Goal: Check status

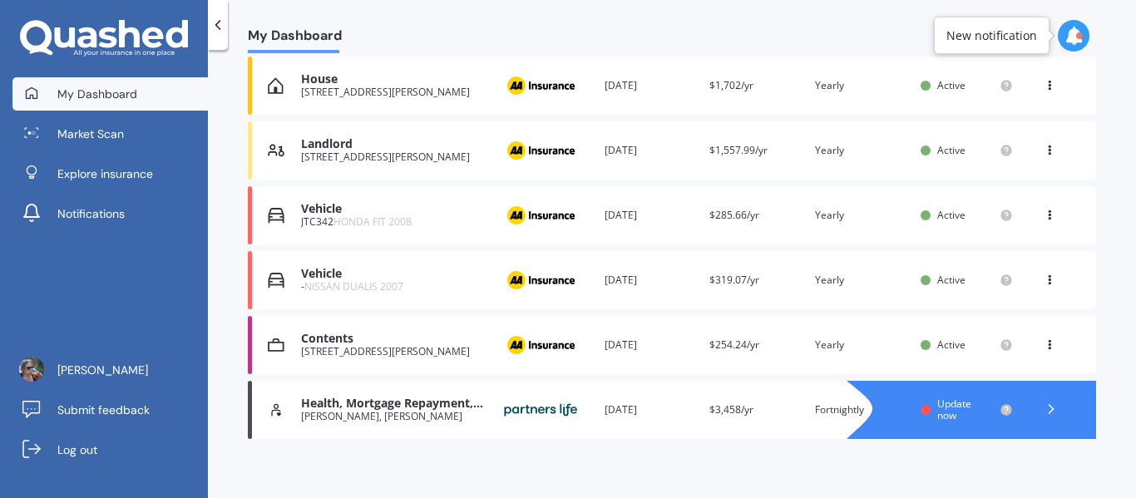
scroll to position [383, 0]
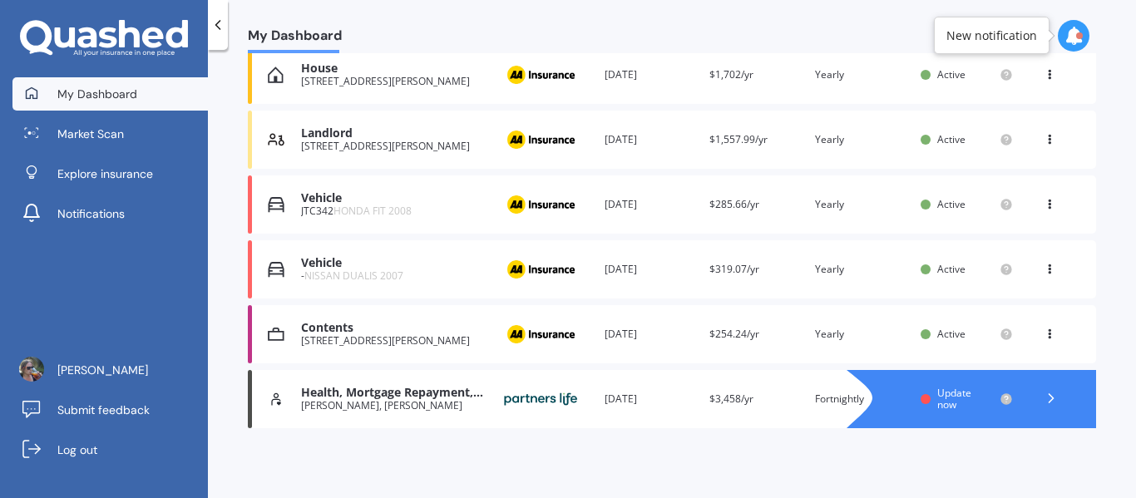
click at [947, 401] on span "Update now" at bounding box center [954, 399] width 34 height 26
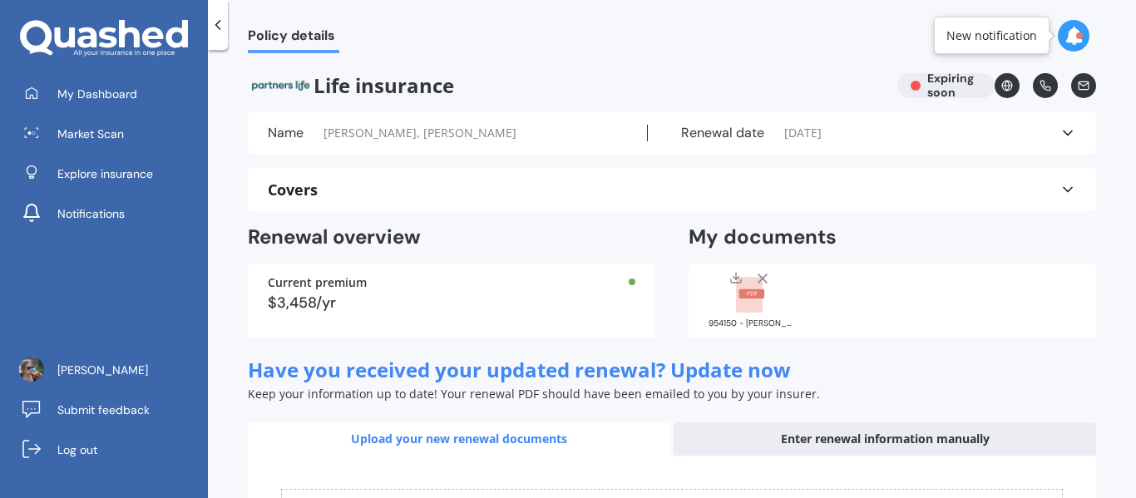
click at [418, 307] on div "$3,458/yr" at bounding box center [452, 302] width 368 height 15
drag, startPoint x: 137, startPoint y: 91, endPoint x: 274, endPoint y: 4, distance: 162.7
click at [137, 91] on link "My Dashboard" at bounding box center [109, 93] width 195 height 33
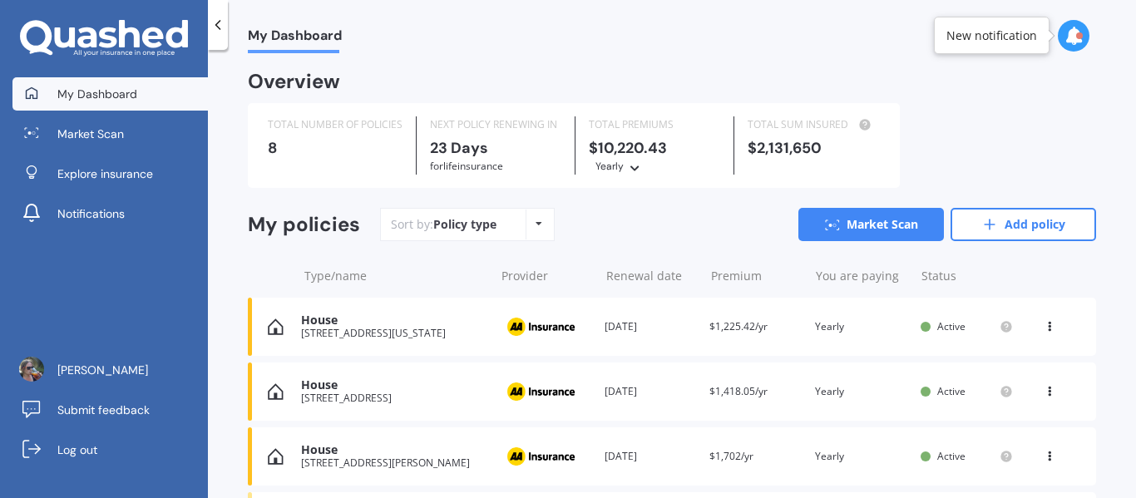
scroll to position [383, 0]
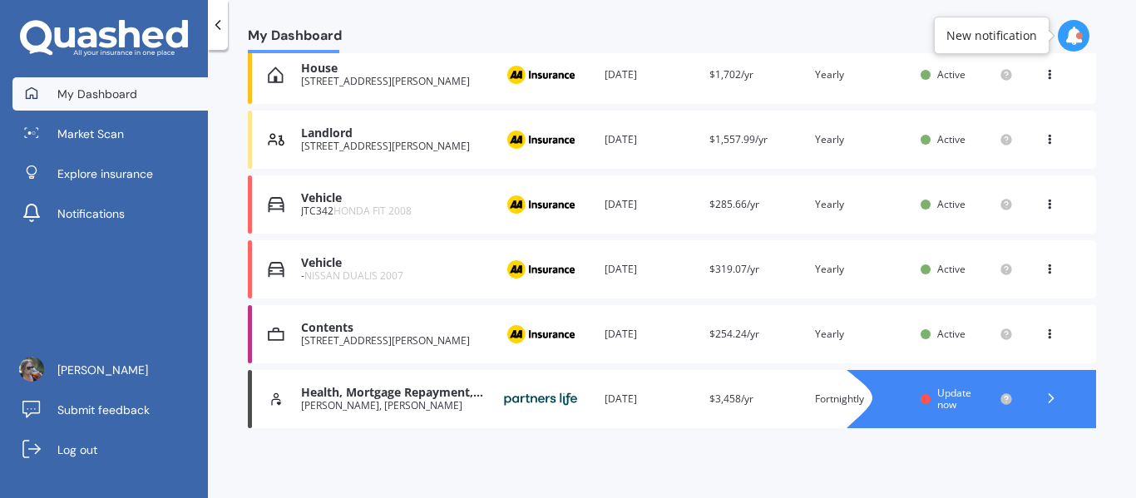
click at [1050, 398] on icon at bounding box center [1051, 398] width 17 height 17
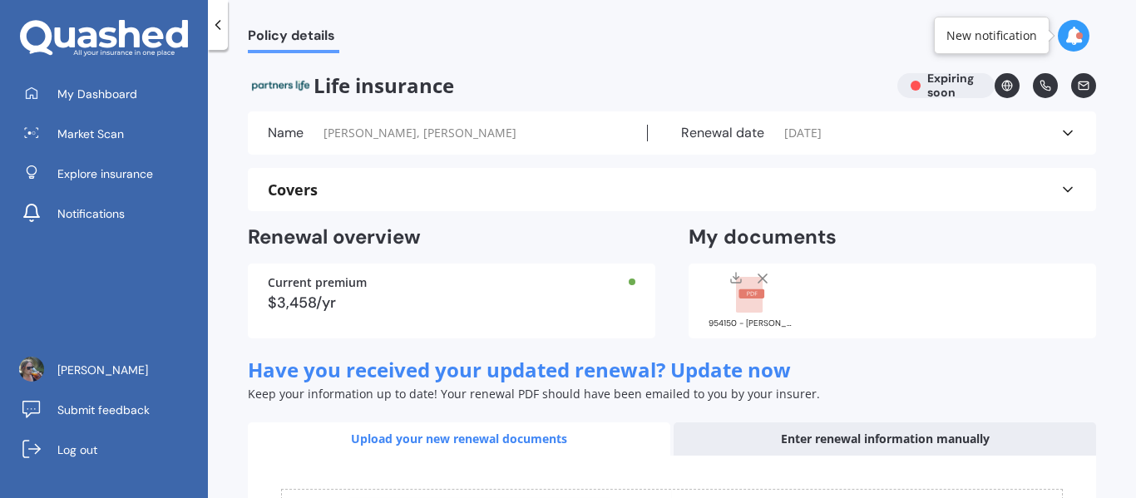
click at [1069, 128] on div "Name [PERSON_NAME], [PERSON_NAME] Renewal date [DATE] See more" at bounding box center [672, 132] width 848 height 43
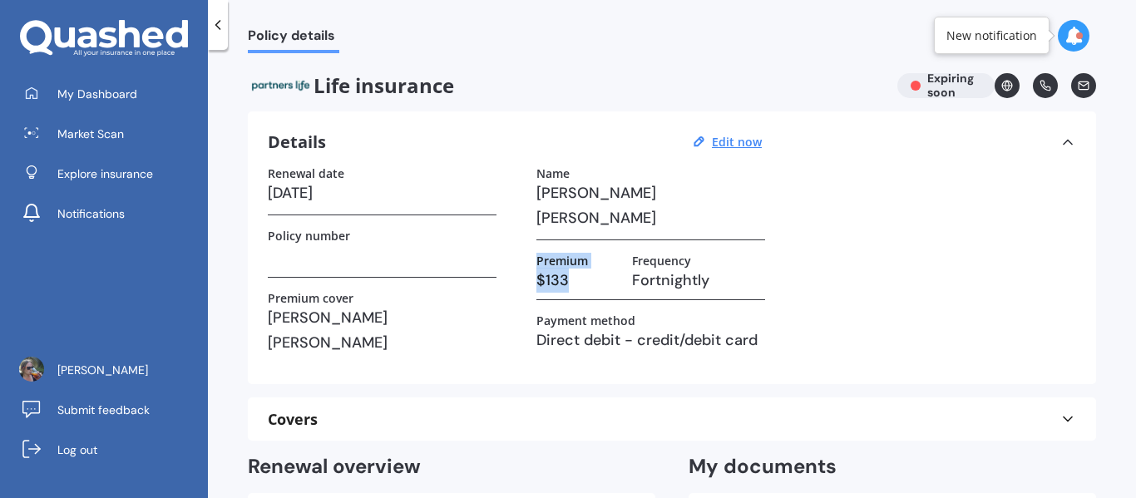
drag, startPoint x: 582, startPoint y: 280, endPoint x: 497, endPoint y: 252, distance: 89.4
click at [497, 252] on div "Renewal date [DATE] Policy number Premium cover [PERSON_NAME] [PERSON_NAME] Nam…" at bounding box center [672, 265] width 808 height 198
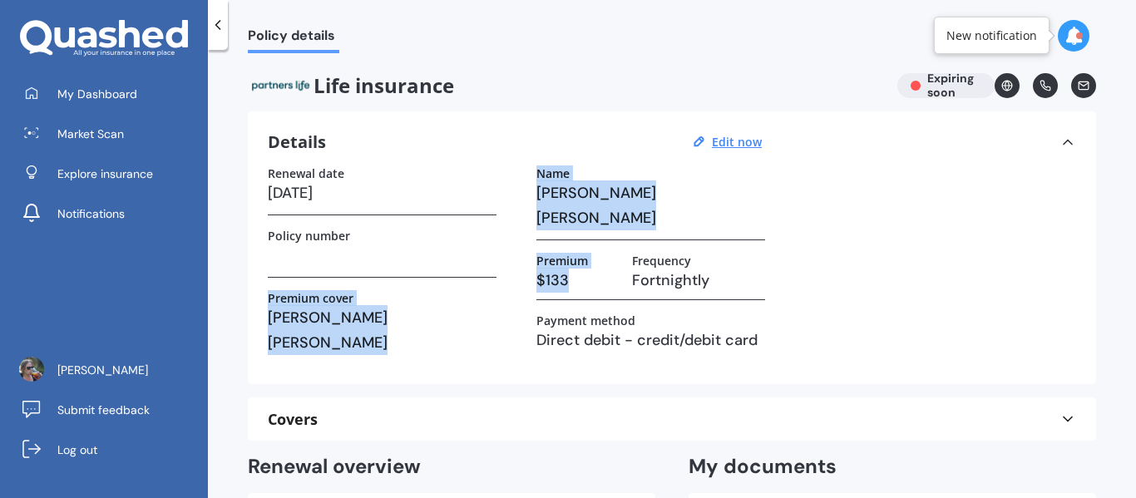
click at [583, 293] on div "Premium $133 Frequency Fortnightly" at bounding box center [650, 277] width 229 height 47
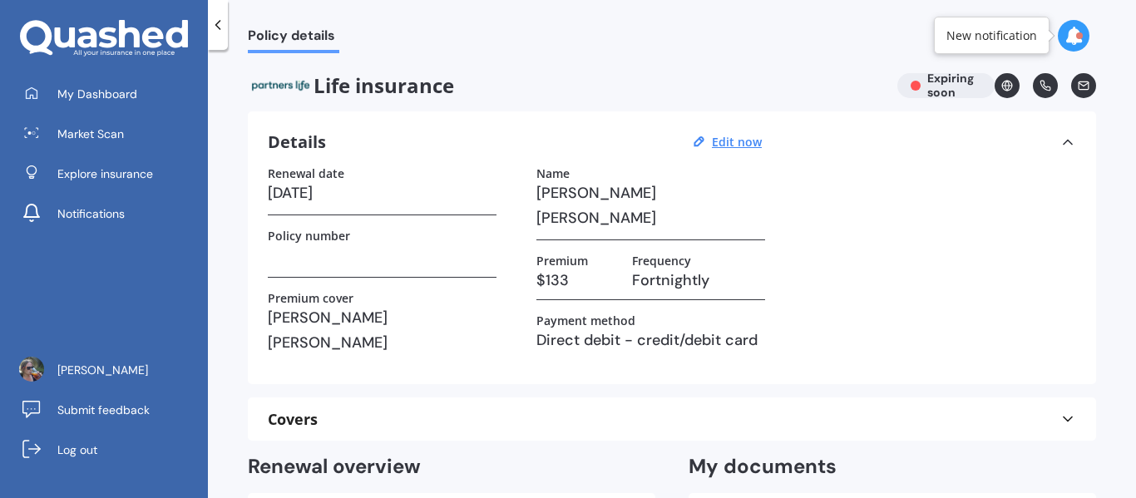
click at [1066, 146] on icon at bounding box center [1068, 142] width 17 height 17
